Goal: Information Seeking & Learning: Learn about a topic

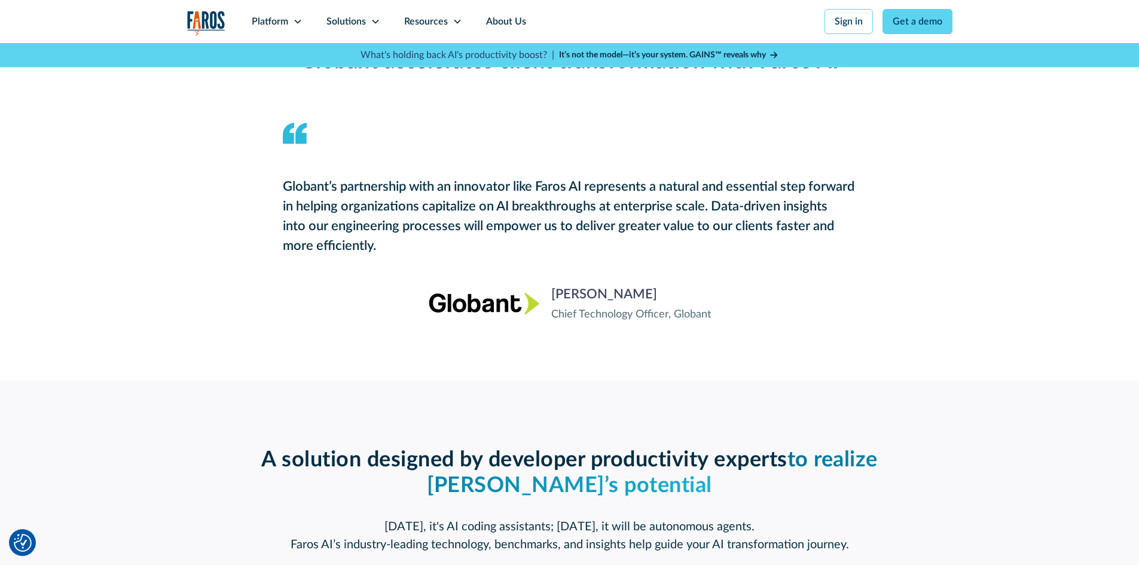
click at [777, 54] on icon at bounding box center [773, 55] width 7 height 7
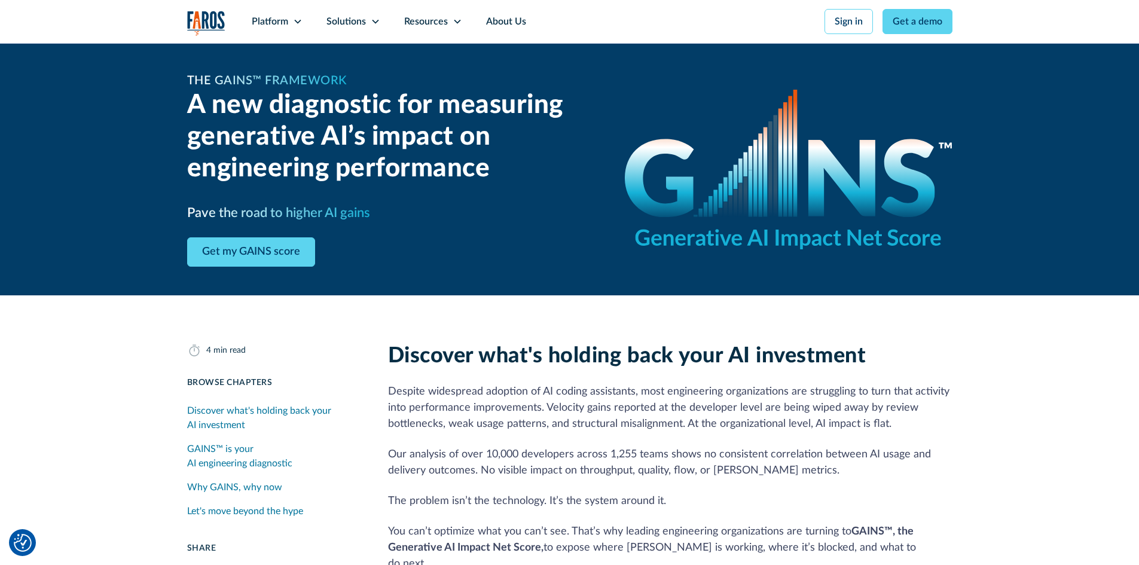
click at [242, 427] on div "Discover what's holding back your AI investment" at bounding box center [273, 418] width 172 height 29
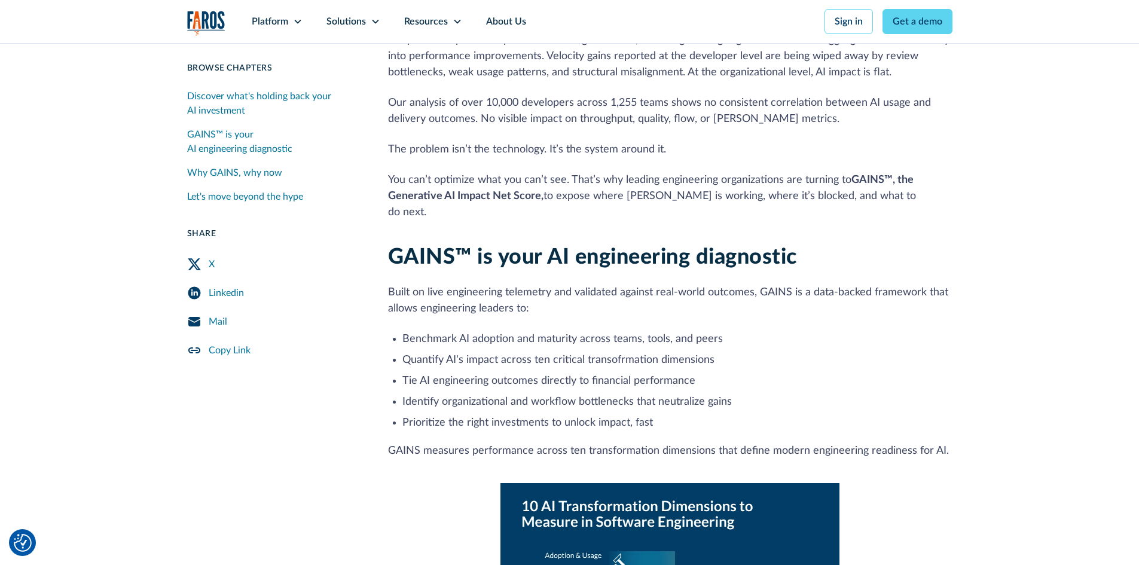
scroll to position [359, 0]
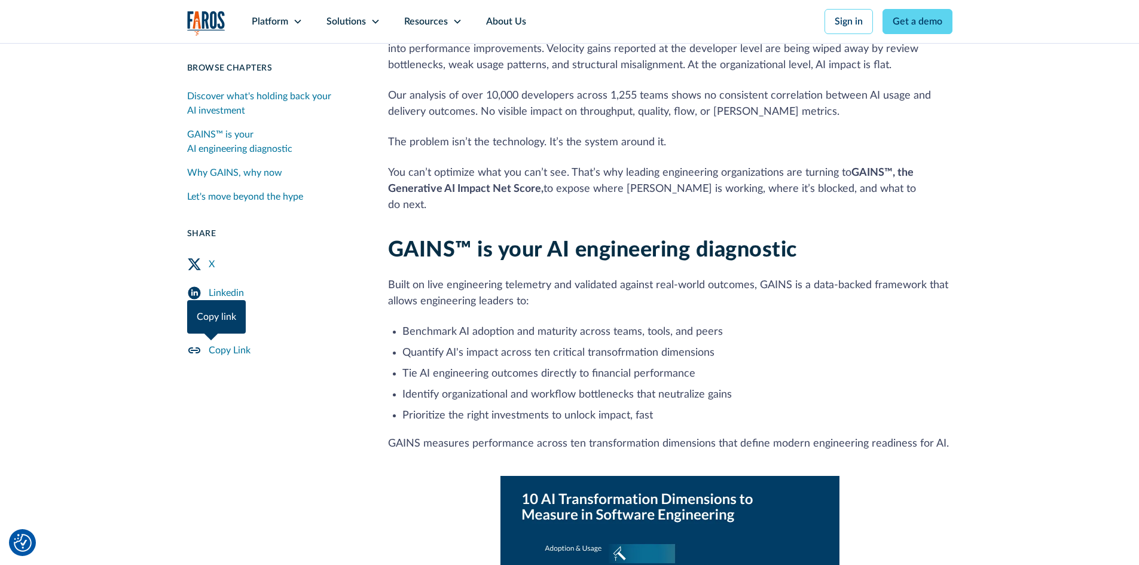
click at [190, 349] on icon "Copy Link" at bounding box center [194, 350] width 12 height 6
